Goal: Information Seeking & Learning: Learn about a topic

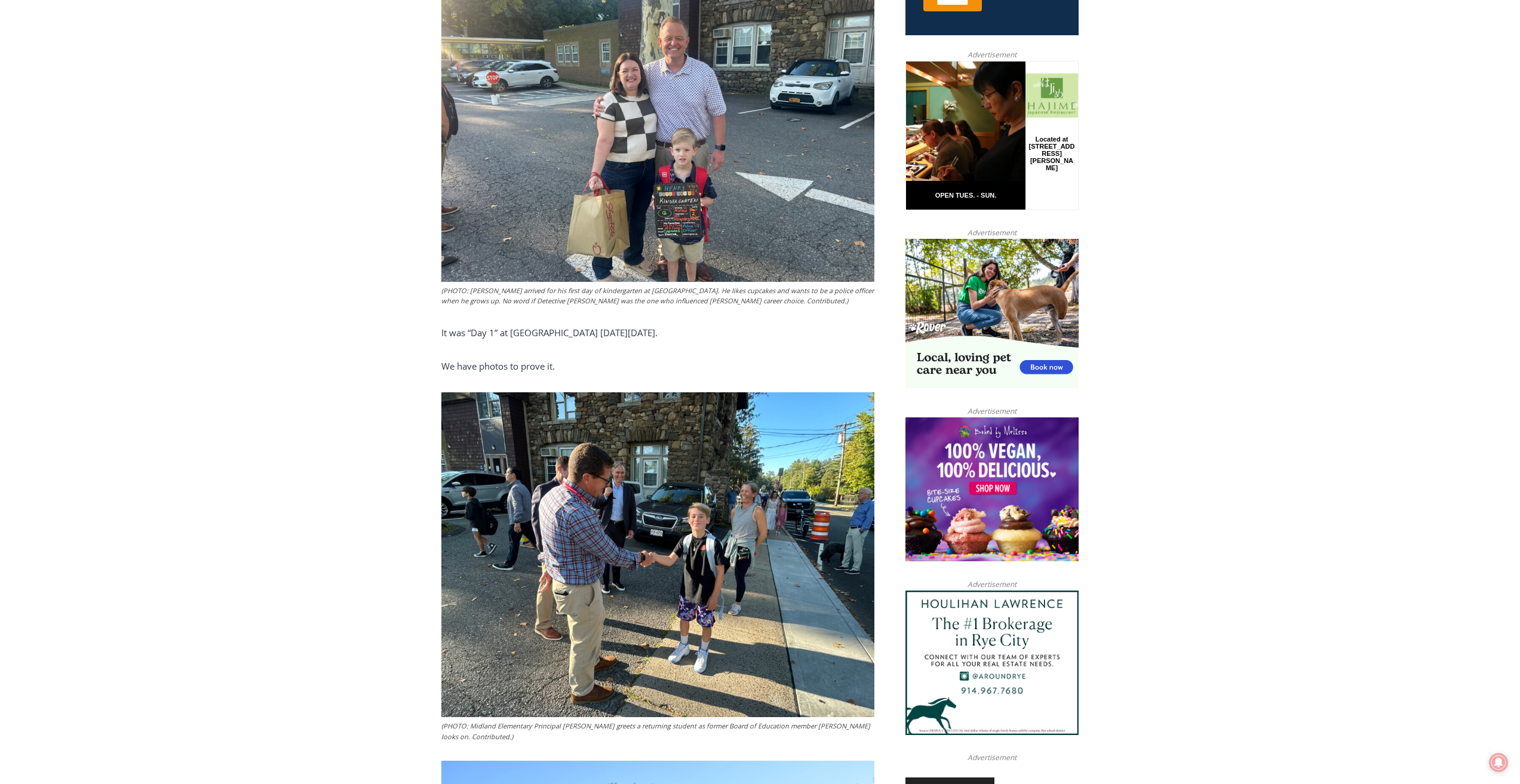
scroll to position [407, 0]
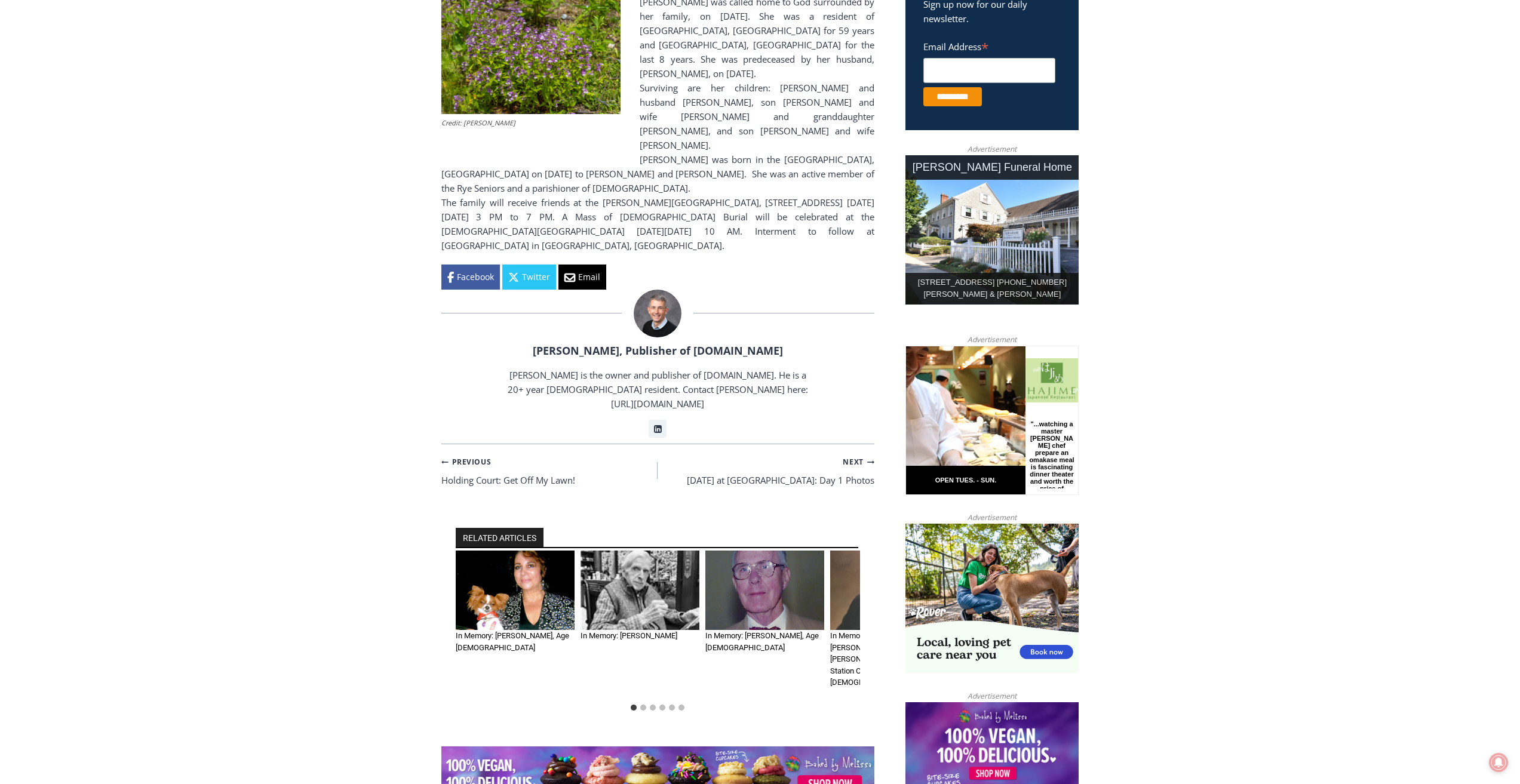
scroll to position [478, 0]
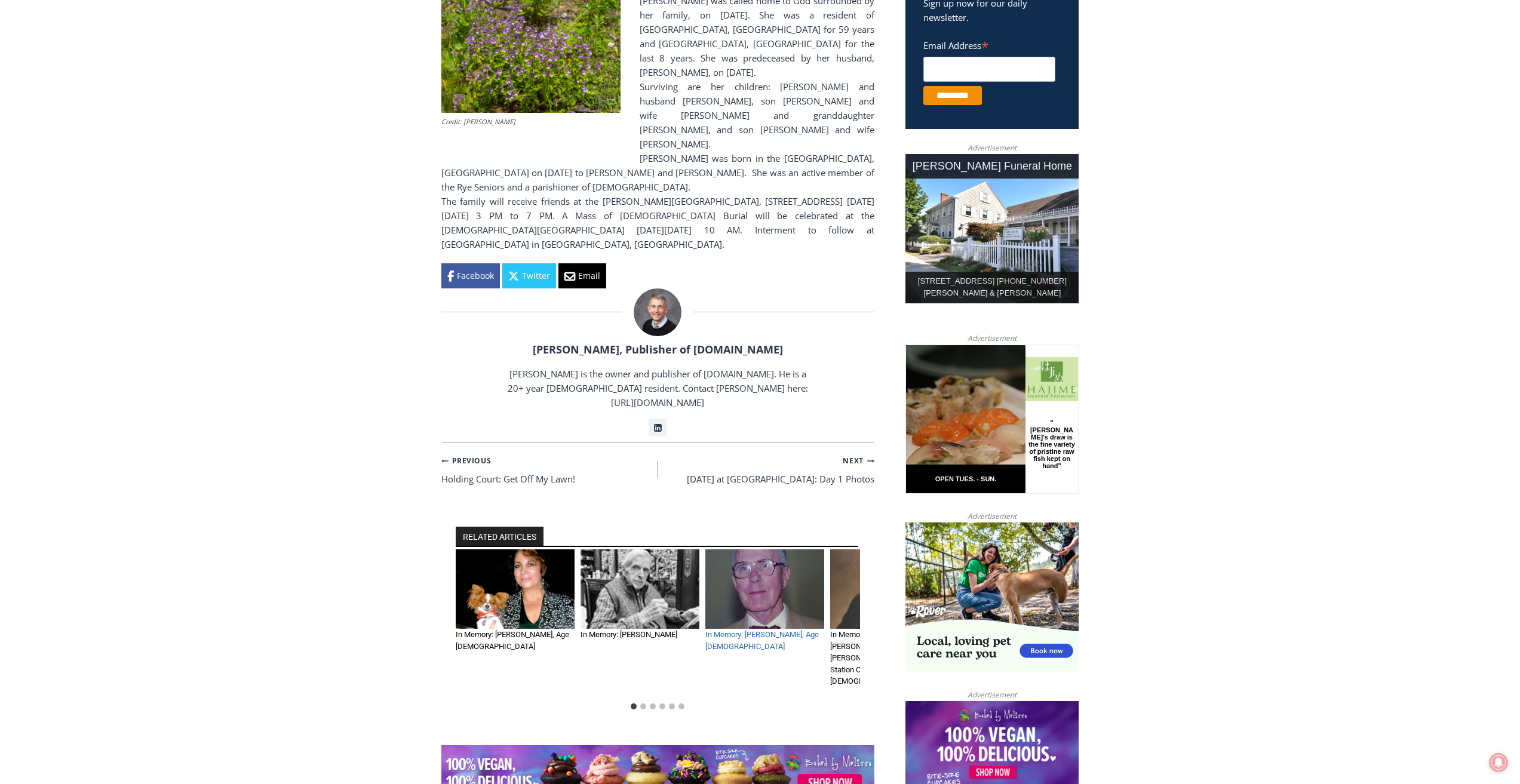
click at [750, 630] on link "In Memory: George John Zahringer, Jr., Age 100" at bounding box center [762, 640] width 114 height 21
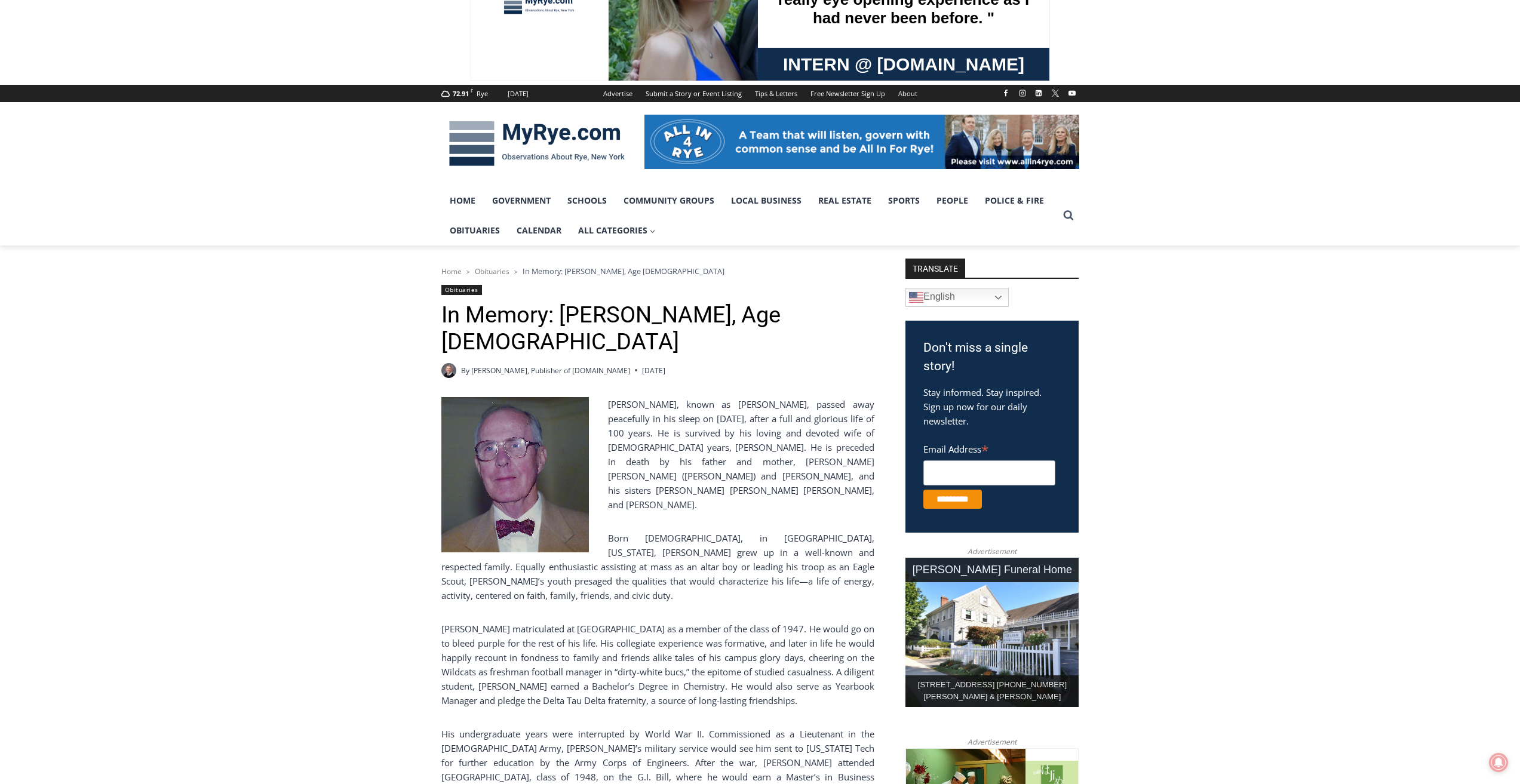
scroll to position [59, 0]
